Goal: Information Seeking & Learning: Find specific fact

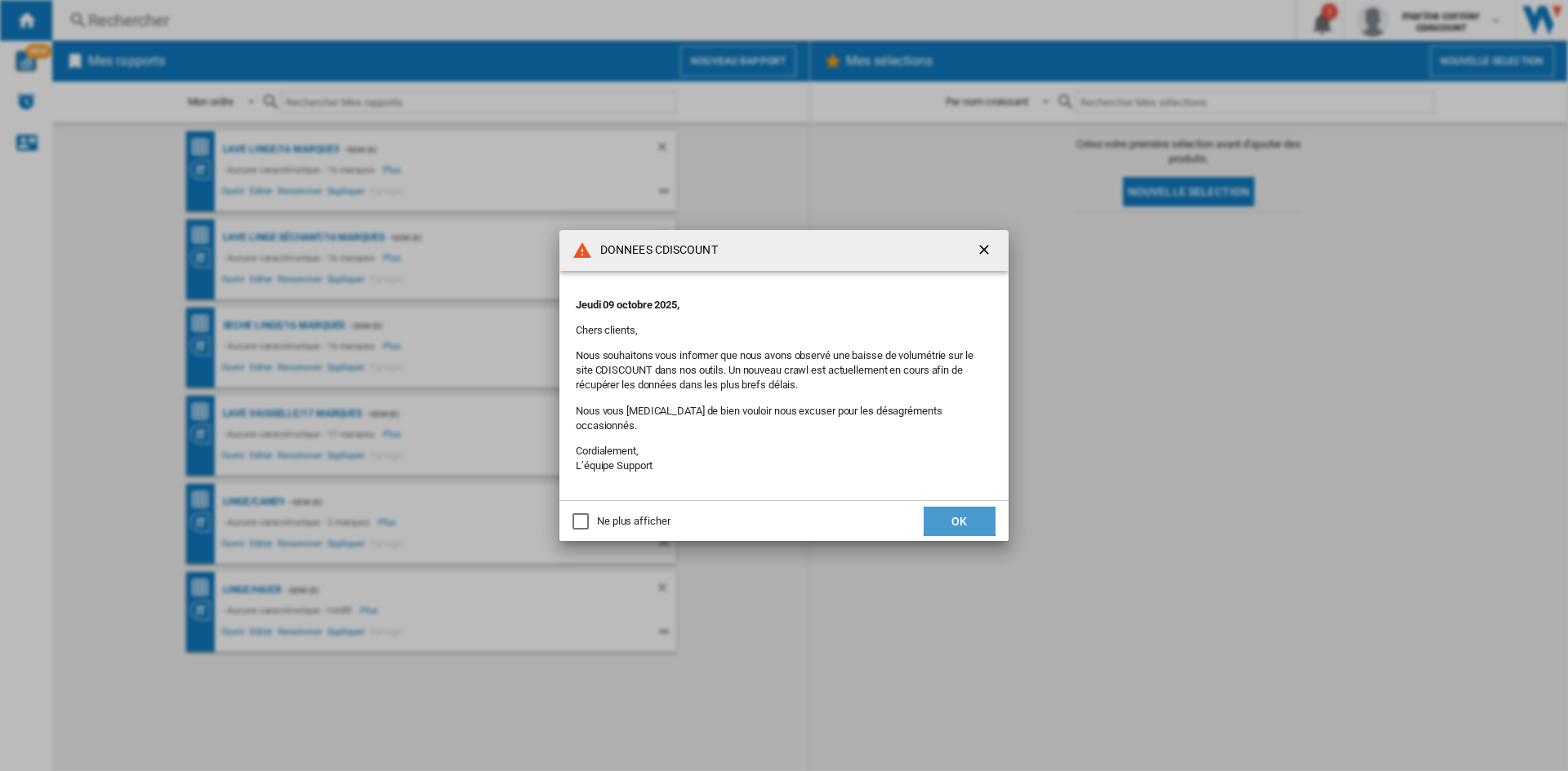
click at [963, 513] on button "OK" at bounding box center [959, 522] width 72 height 30
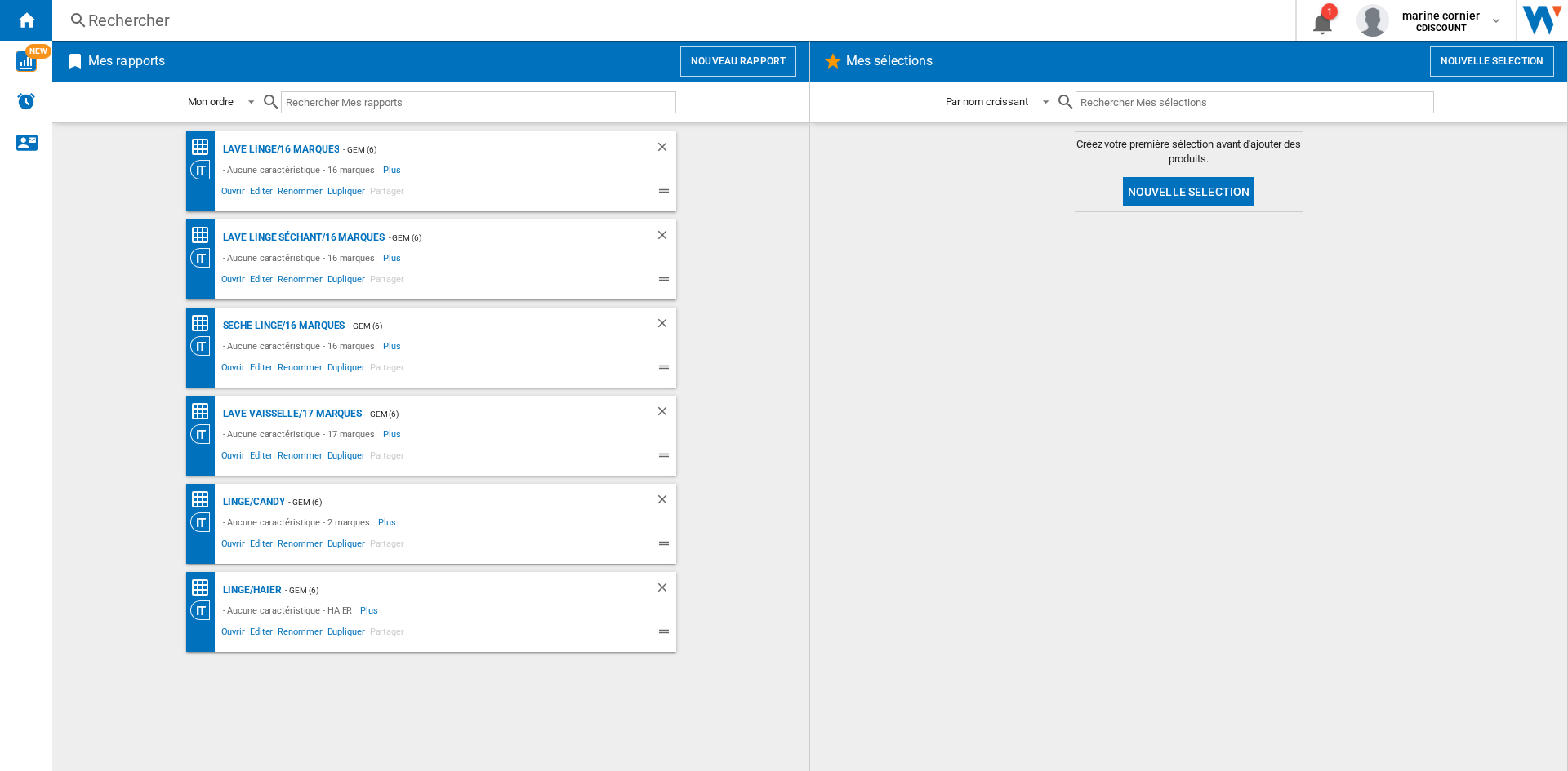
click at [289, 37] on div "Rechercher Rechercher 0 1 marine cornier CDISCOUNT CDISCOUNT Mes paramètres Se …" at bounding box center [810, 20] width 1516 height 41
drag, startPoint x: 251, startPoint y: 27, endPoint x: 257, endPoint y: 20, distance: 9.2
click at [257, 20] on div "Rechercher" at bounding box center [670, 20] width 1165 height 23
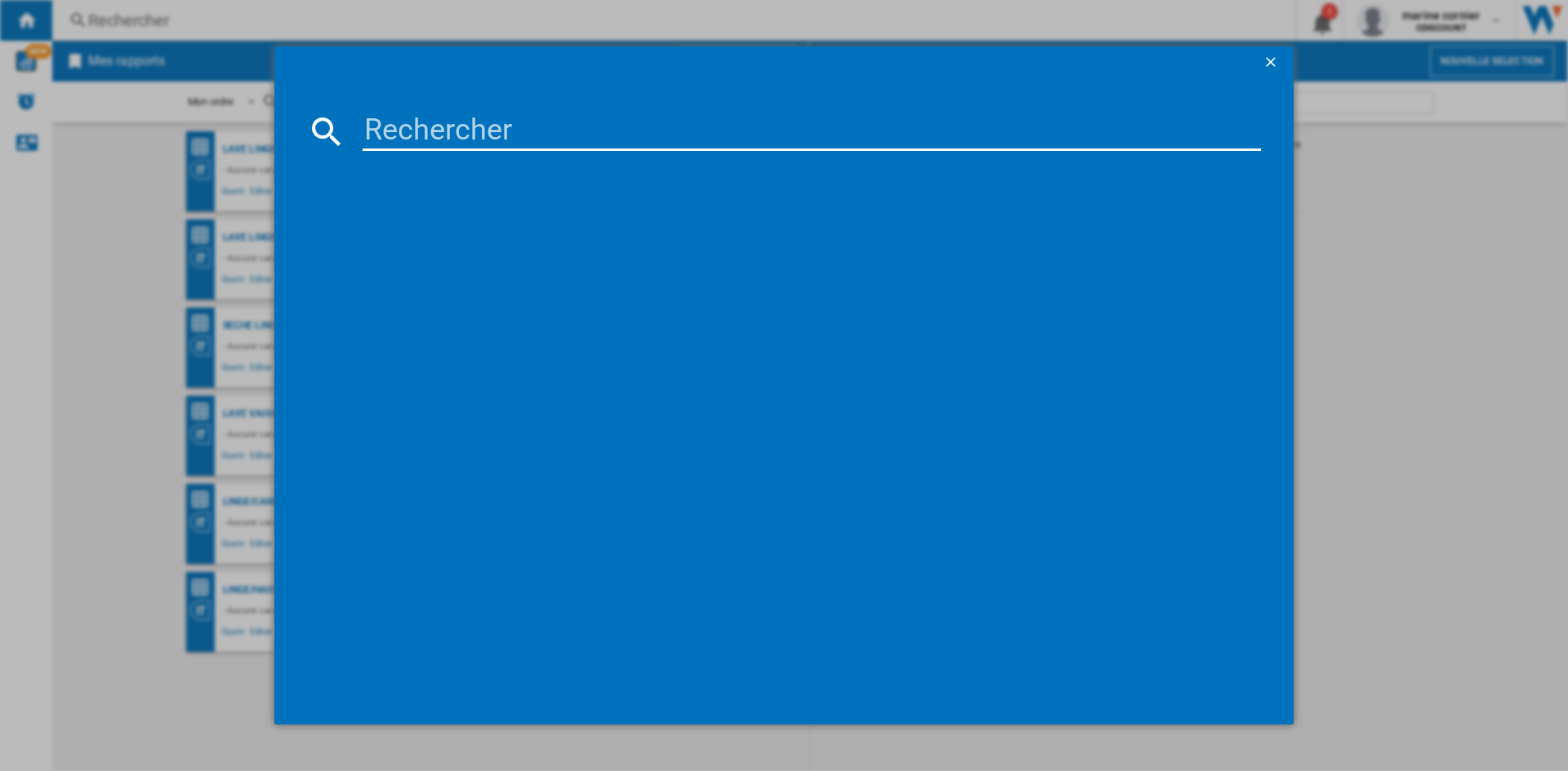
click at [396, 129] on input at bounding box center [812, 131] width 898 height 40
paste input "BAM284QWL"
type input "BAM284QWL"
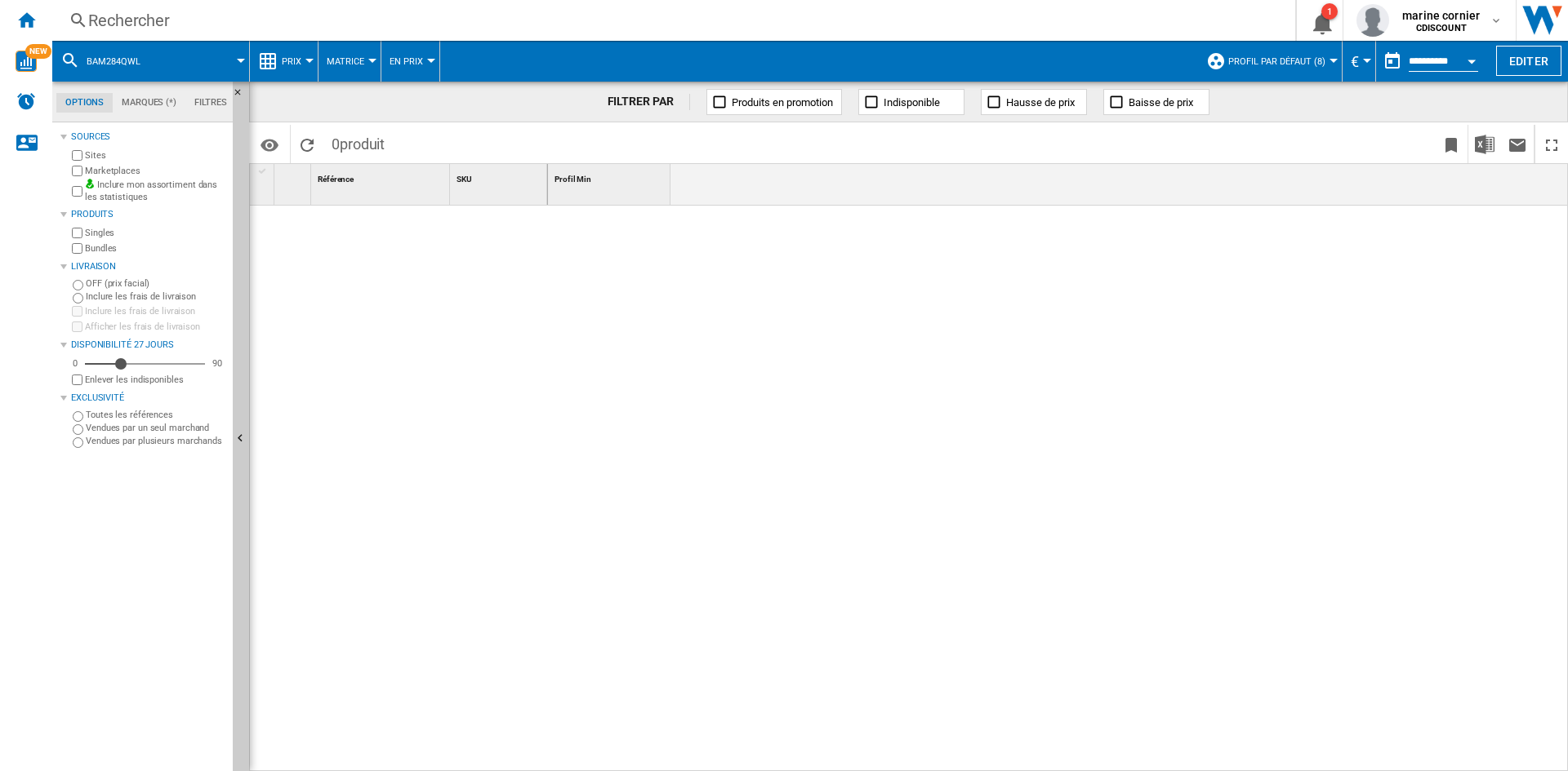
click at [204, 22] on div "Rechercher" at bounding box center [670, 20] width 1165 height 23
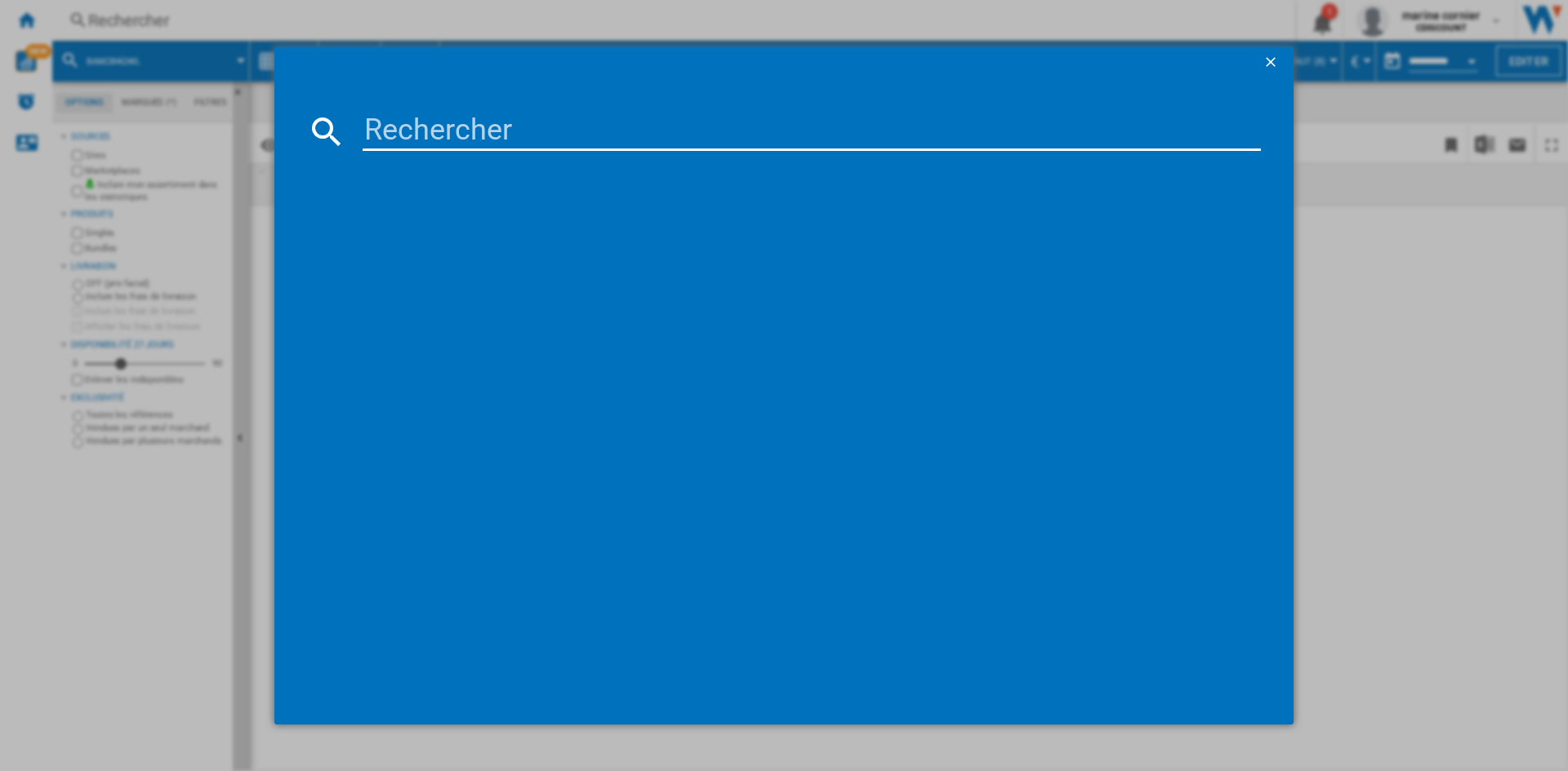
click at [532, 121] on input at bounding box center [812, 131] width 898 height 40
paste input "BAM284QWL"
type input "BAM284QWL"
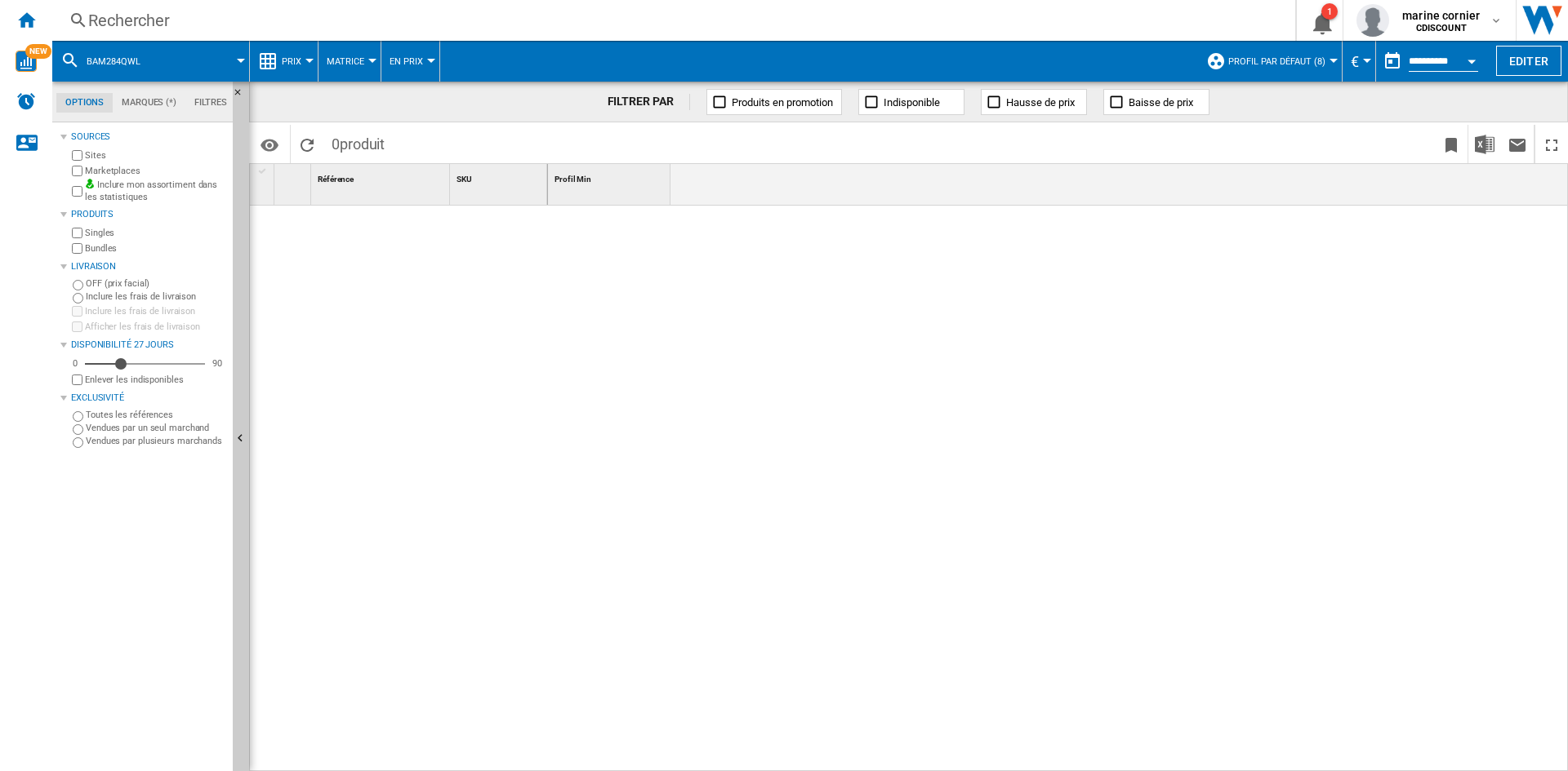
click at [156, 21] on div "Rechercher" at bounding box center [670, 20] width 1165 height 23
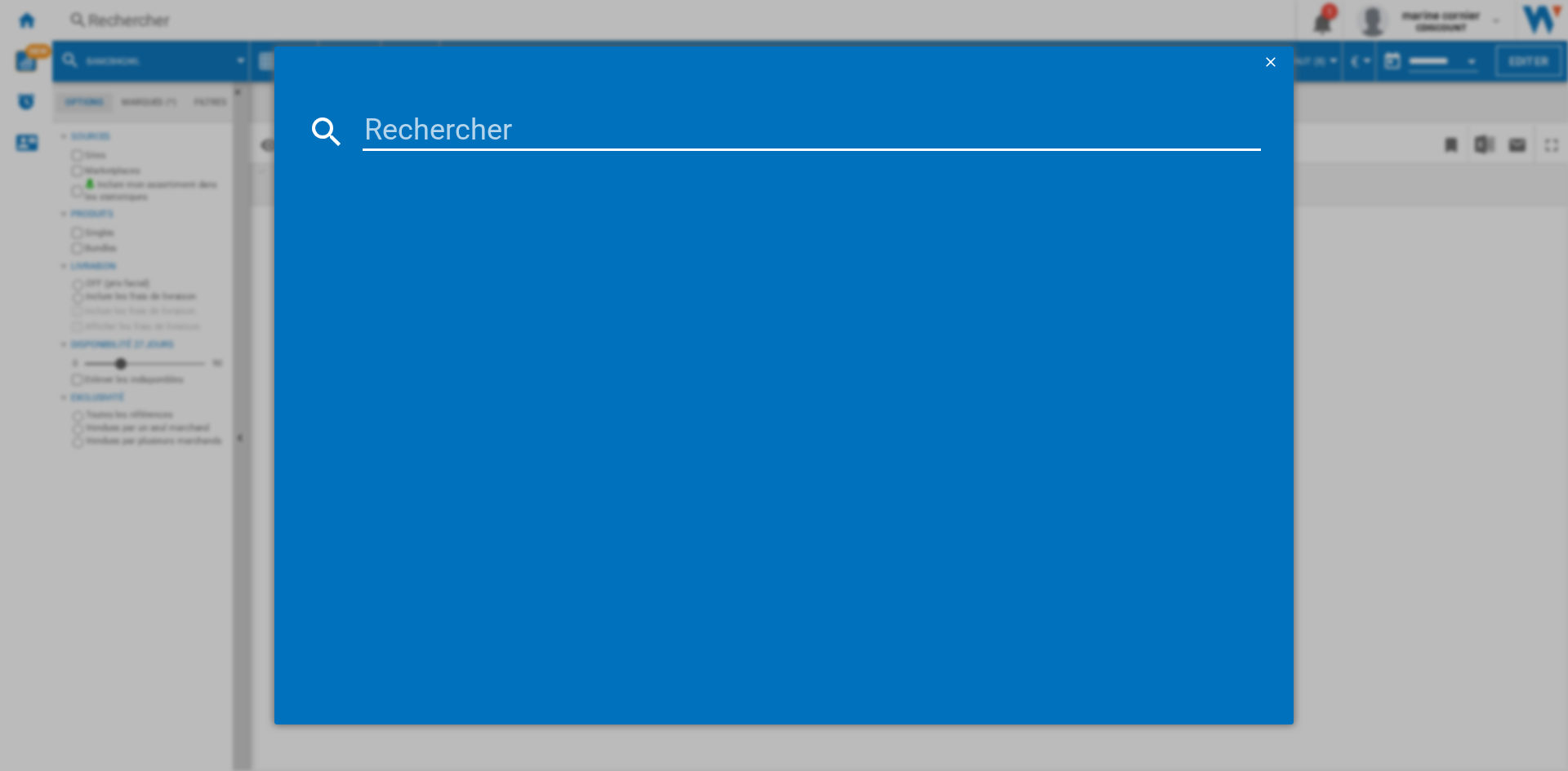
click at [459, 128] on input at bounding box center [812, 131] width 898 height 40
paste input "- LFV484QWT"
click at [409, 128] on input "- LFV484QWT" at bounding box center [812, 131] width 898 height 40
type input "LFV484QWT"
